Goal: Task Accomplishment & Management: Manage account settings

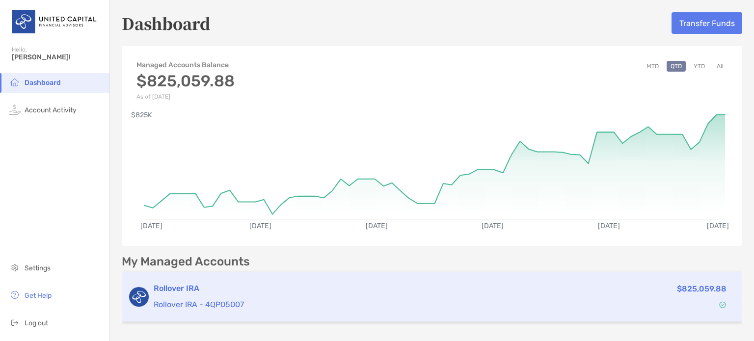
click at [221, 306] on p "Rollover IRA - 4QP05007" at bounding box center [348, 305] width 388 height 12
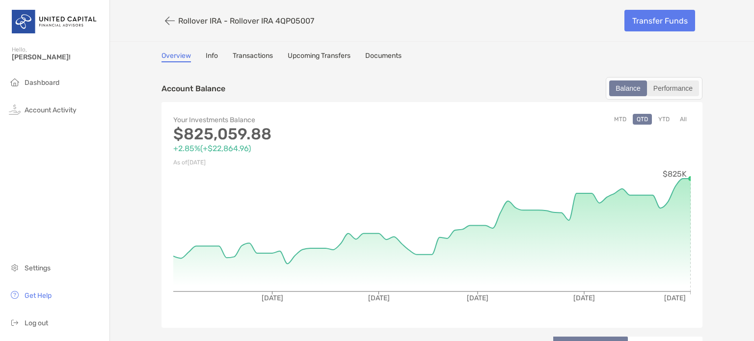
click at [668, 88] on div "Performance" at bounding box center [673, 89] width 50 height 14
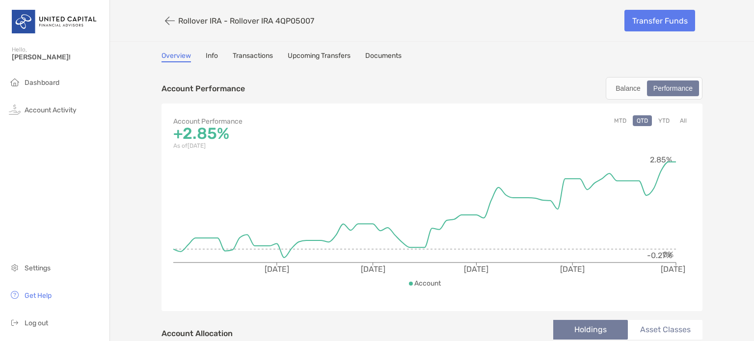
click at [658, 118] on button "YTD" at bounding box center [663, 120] width 19 height 11
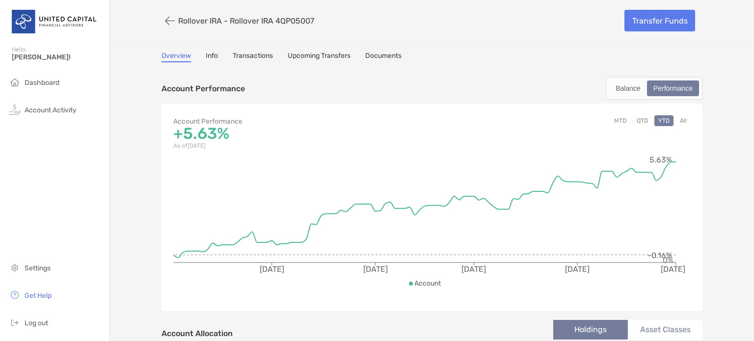
drag, startPoint x: 658, startPoint y: 118, endPoint x: 745, endPoint y: 75, distance: 97.1
click at [632, 88] on div "Balance" at bounding box center [628, 89] width 36 height 14
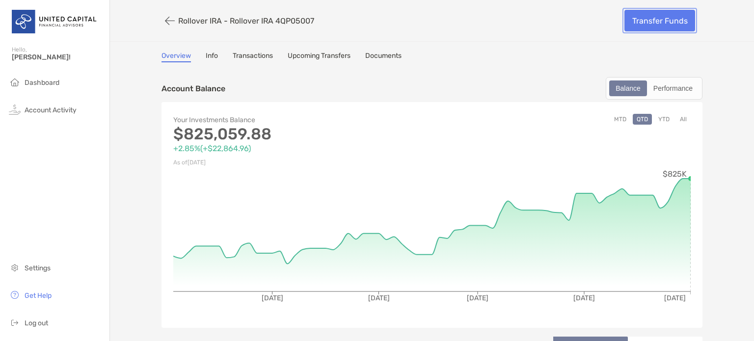
click at [650, 19] on link "Transfer Funds" at bounding box center [660, 21] width 71 height 22
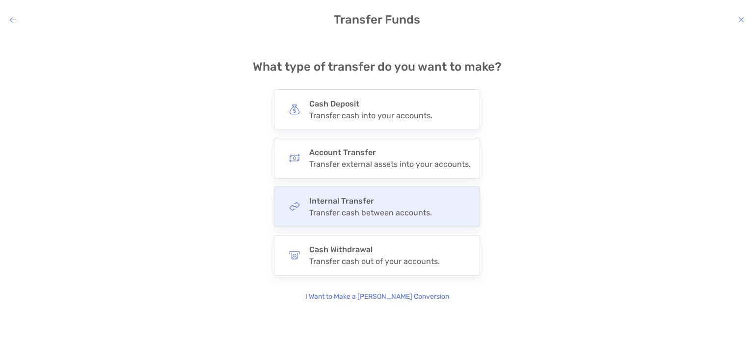
click at [440, 189] on div "Internal Transfer Transfer cash between accounts." at bounding box center [377, 207] width 206 height 41
